Goal: Information Seeking & Learning: Learn about a topic

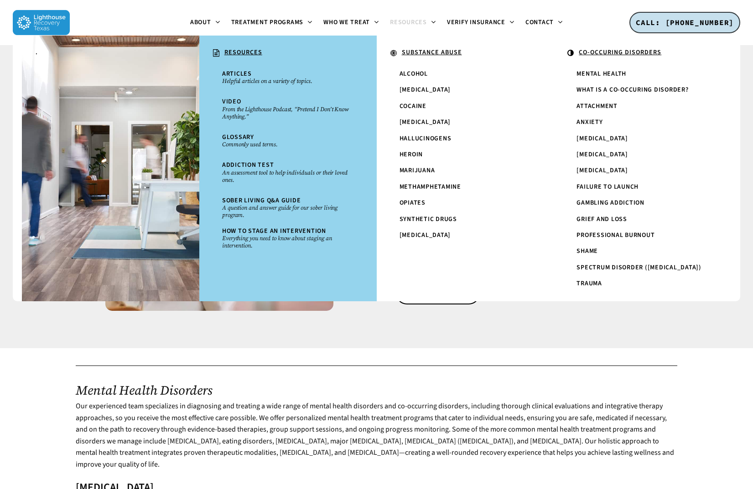
click at [493, 338] on div at bounding box center [376, 196] width 753 height 303
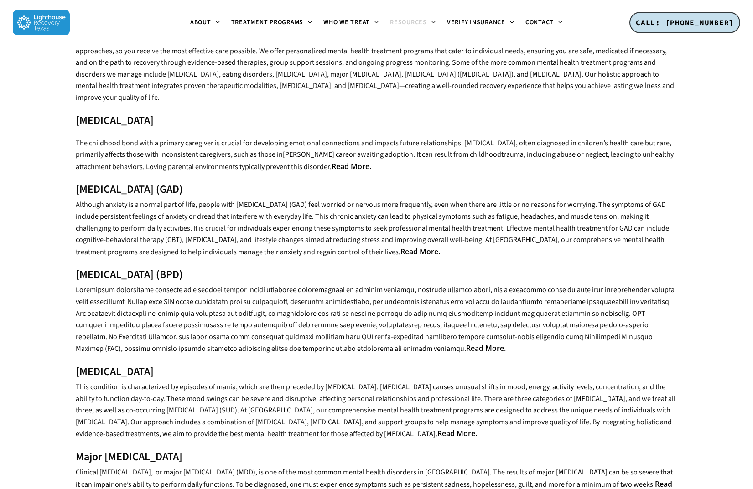
scroll to position [381, 0]
